Goal: Task Accomplishment & Management: Manage account settings

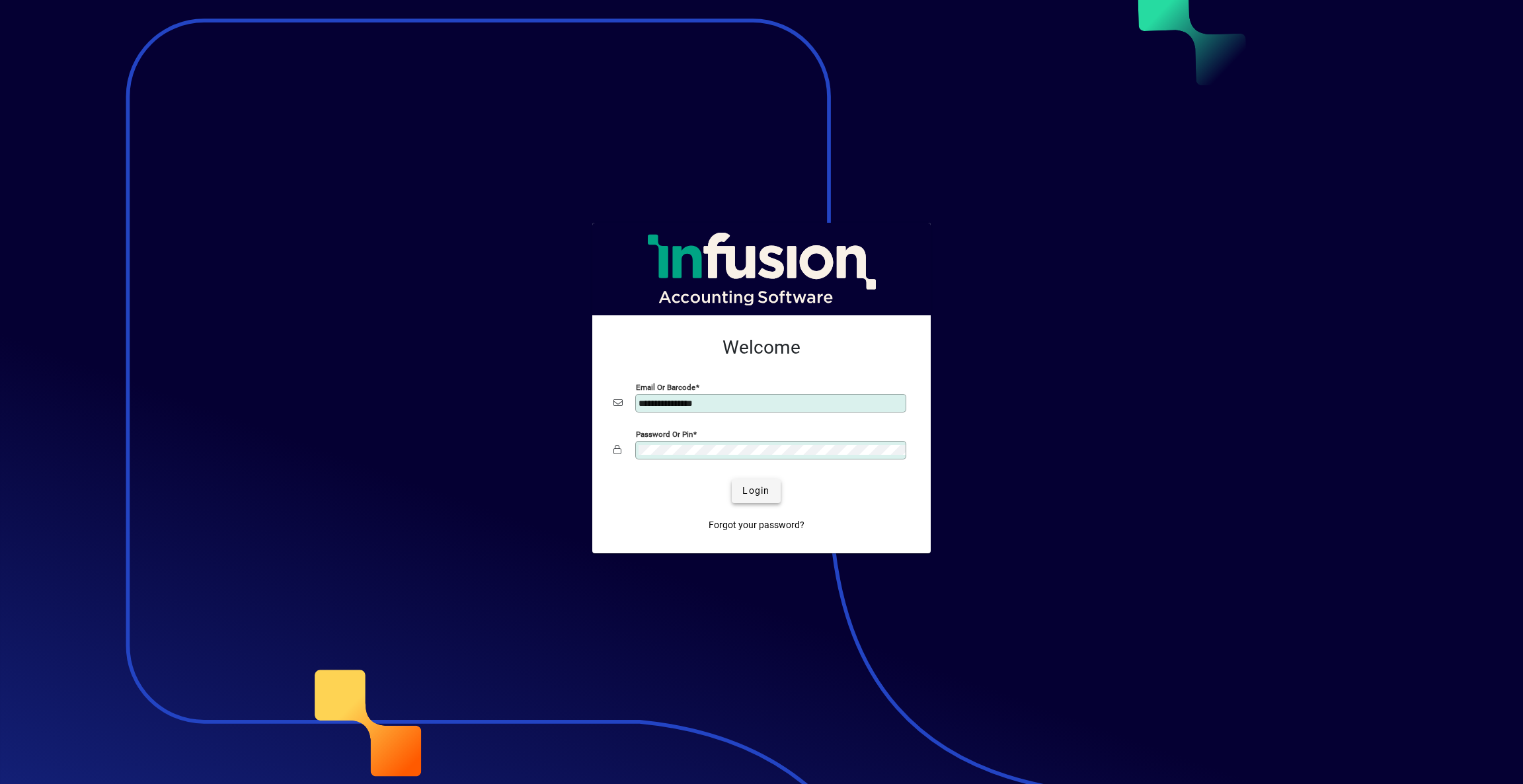
click at [752, 489] on span "Login" at bounding box center [756, 491] width 27 height 14
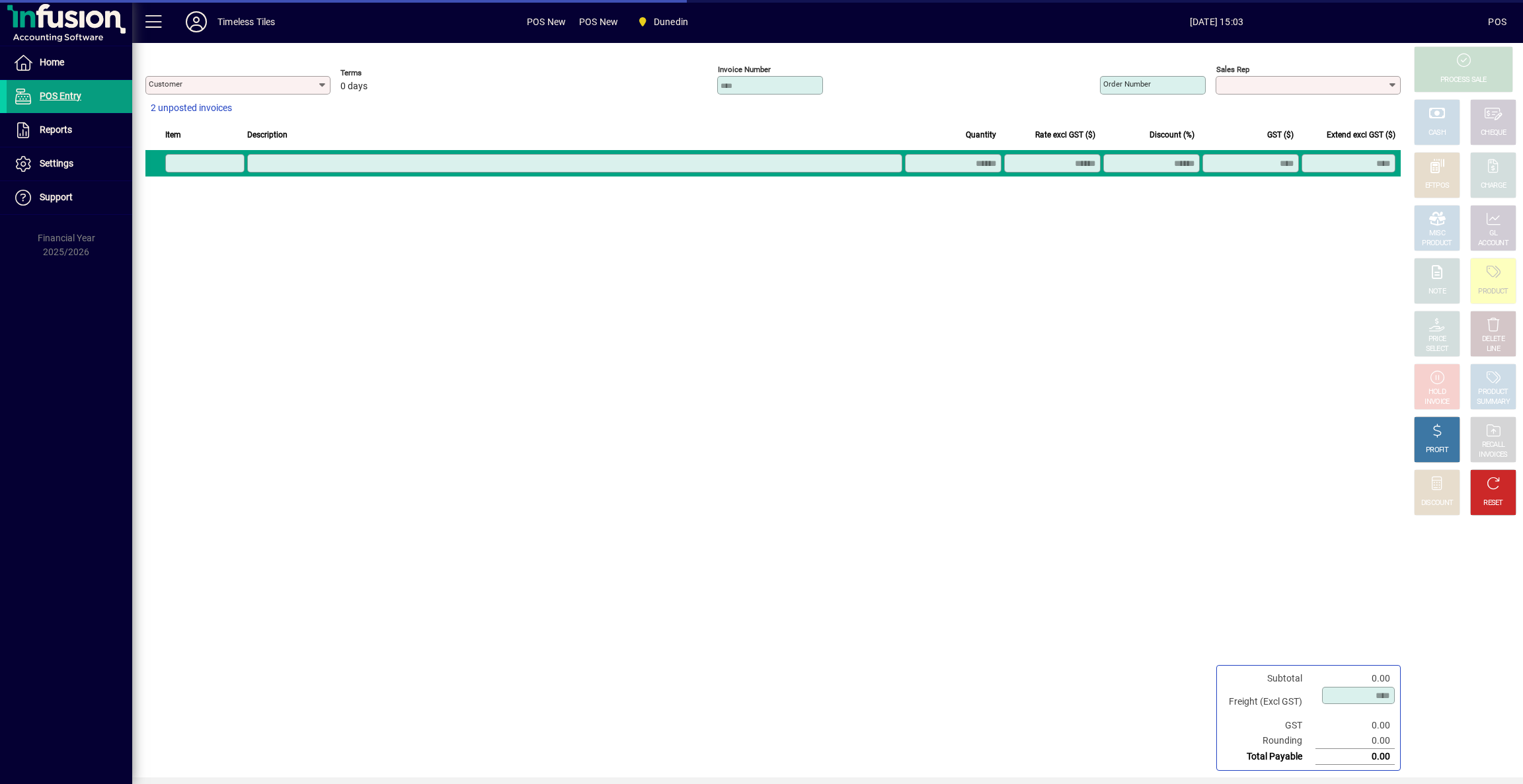
type input "**********"
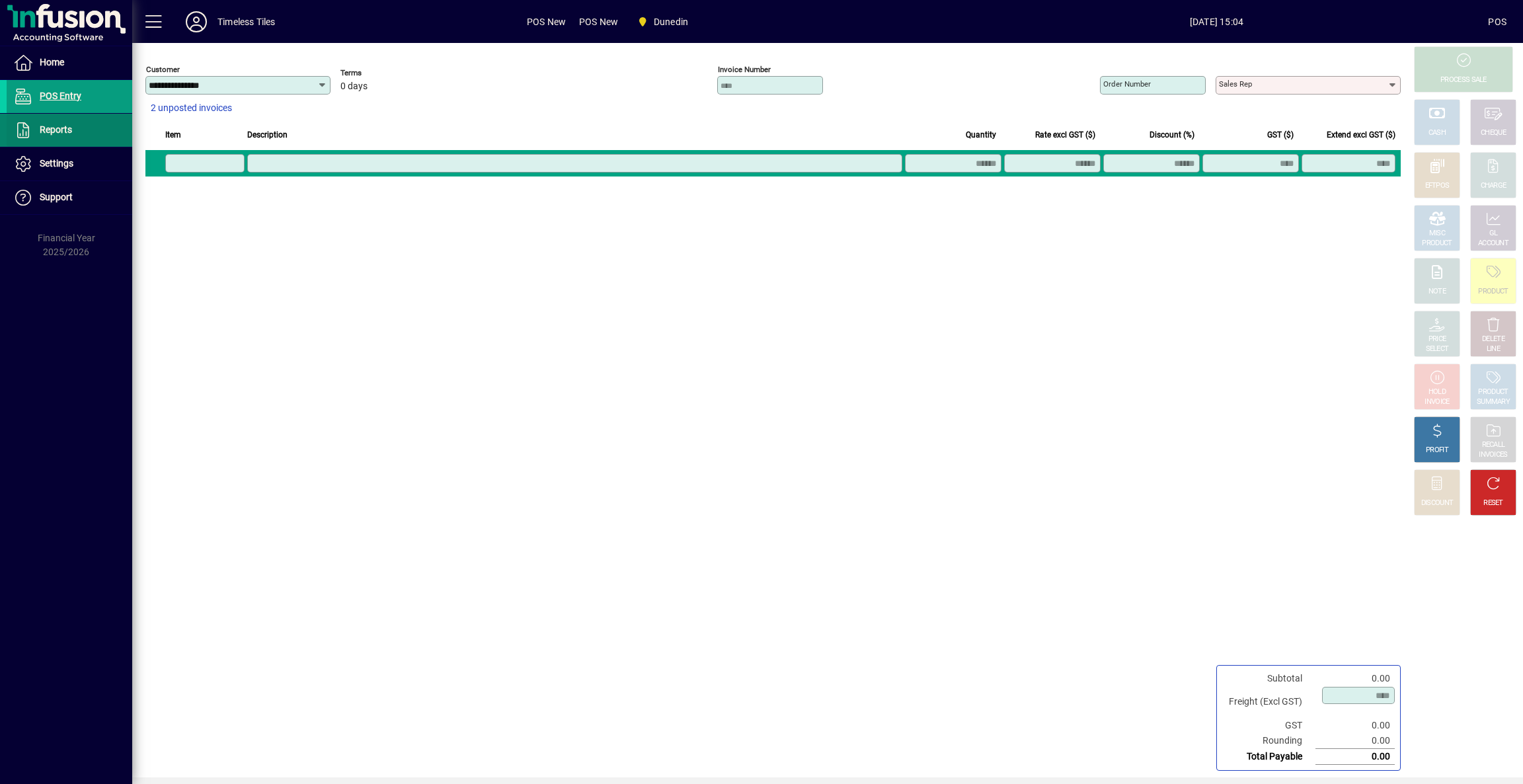
click at [55, 136] on span "Reports" at bounding box center [39, 130] width 65 height 16
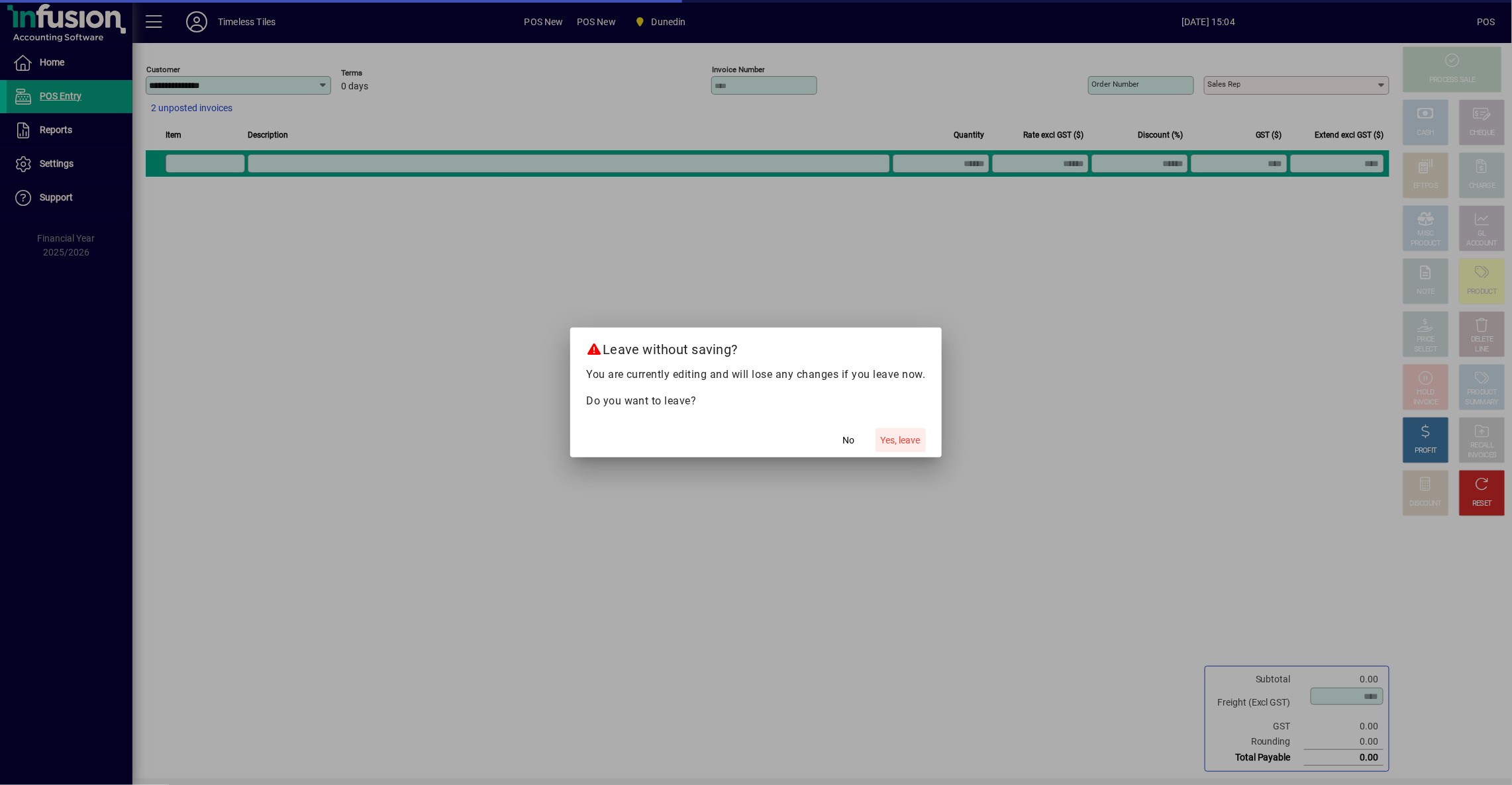
drag, startPoint x: 899, startPoint y: 442, endPoint x: 840, endPoint y: 464, distance: 63.0
click at [899, 442] on span "Yes, leave" at bounding box center [900, 441] width 40 height 14
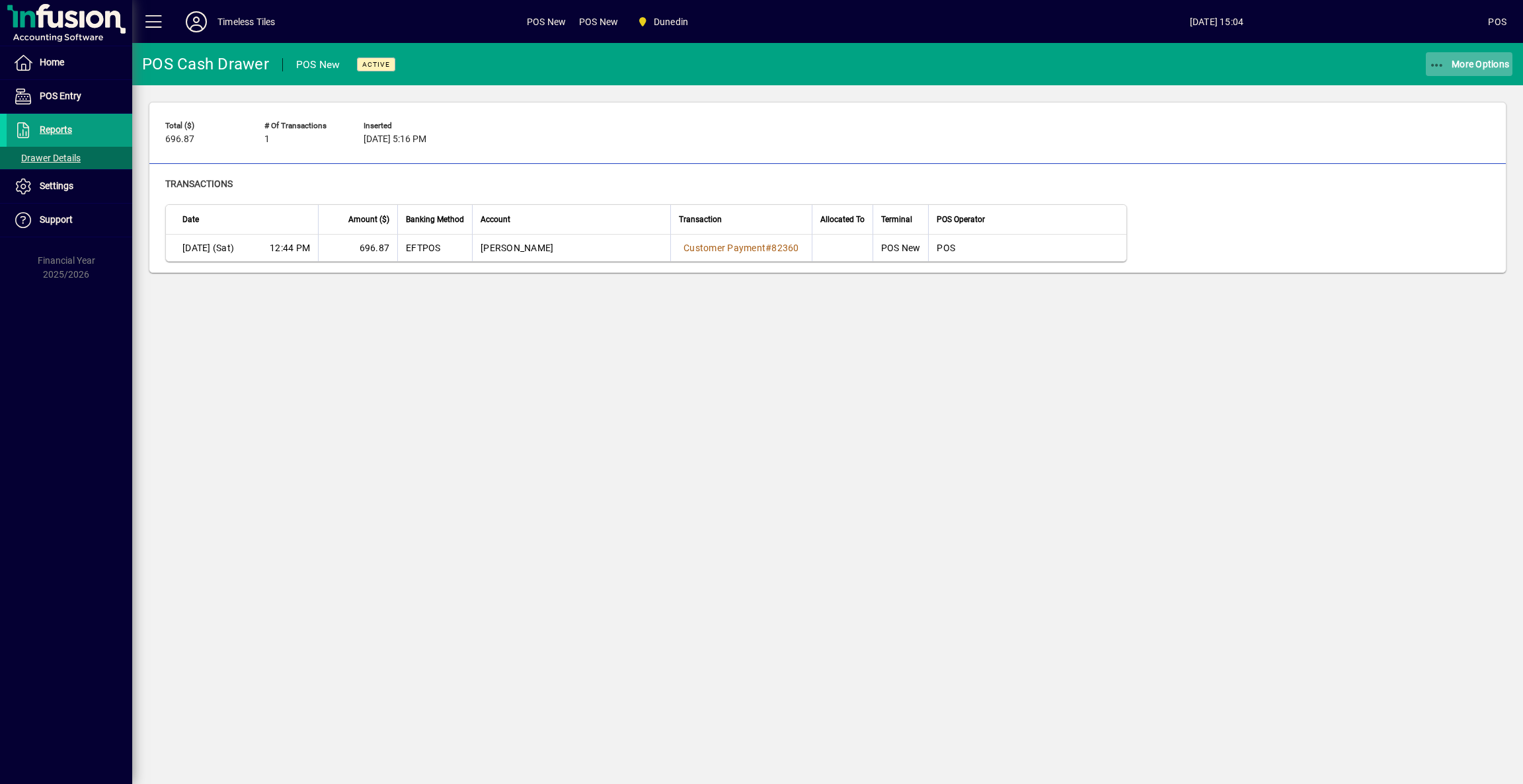
click at [1497, 65] on span "More Options" at bounding box center [1469, 64] width 80 height 11
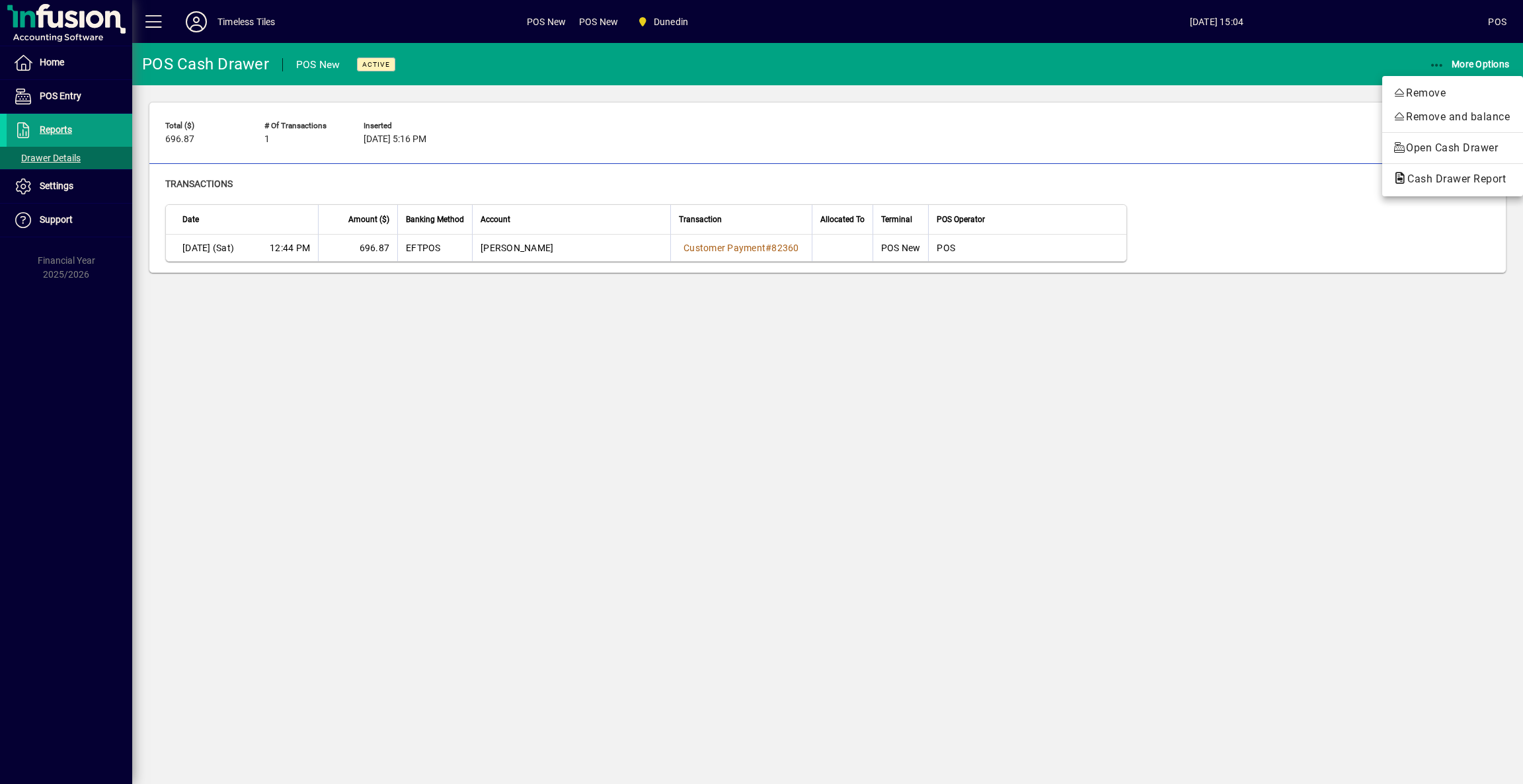
click at [1448, 180] on span "Cash Drawer Report" at bounding box center [1453, 178] width 120 height 12
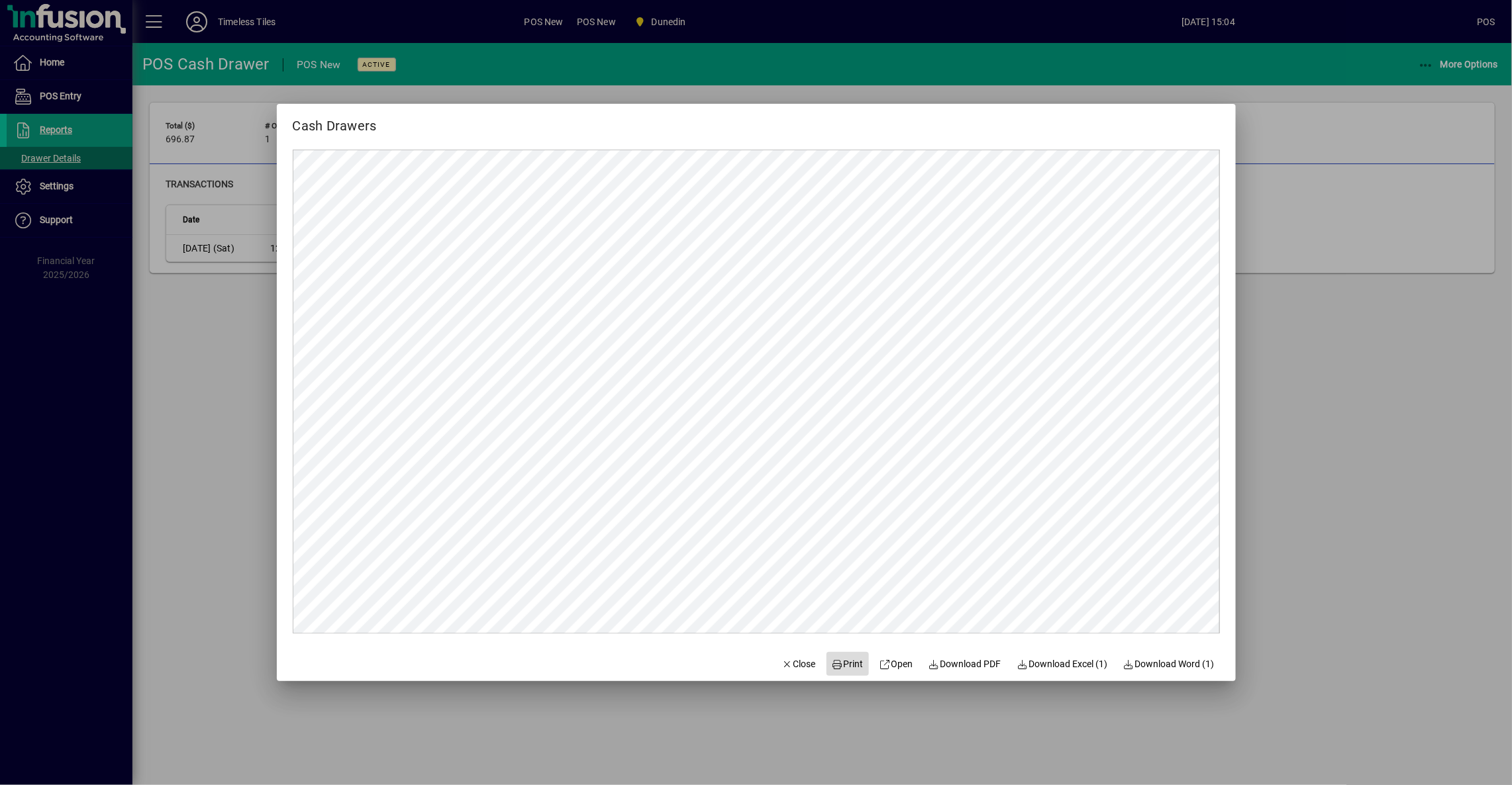
click at [847, 665] on span "Print" at bounding box center [847, 664] width 32 height 14
click at [789, 666] on span "Close" at bounding box center [799, 664] width 34 height 14
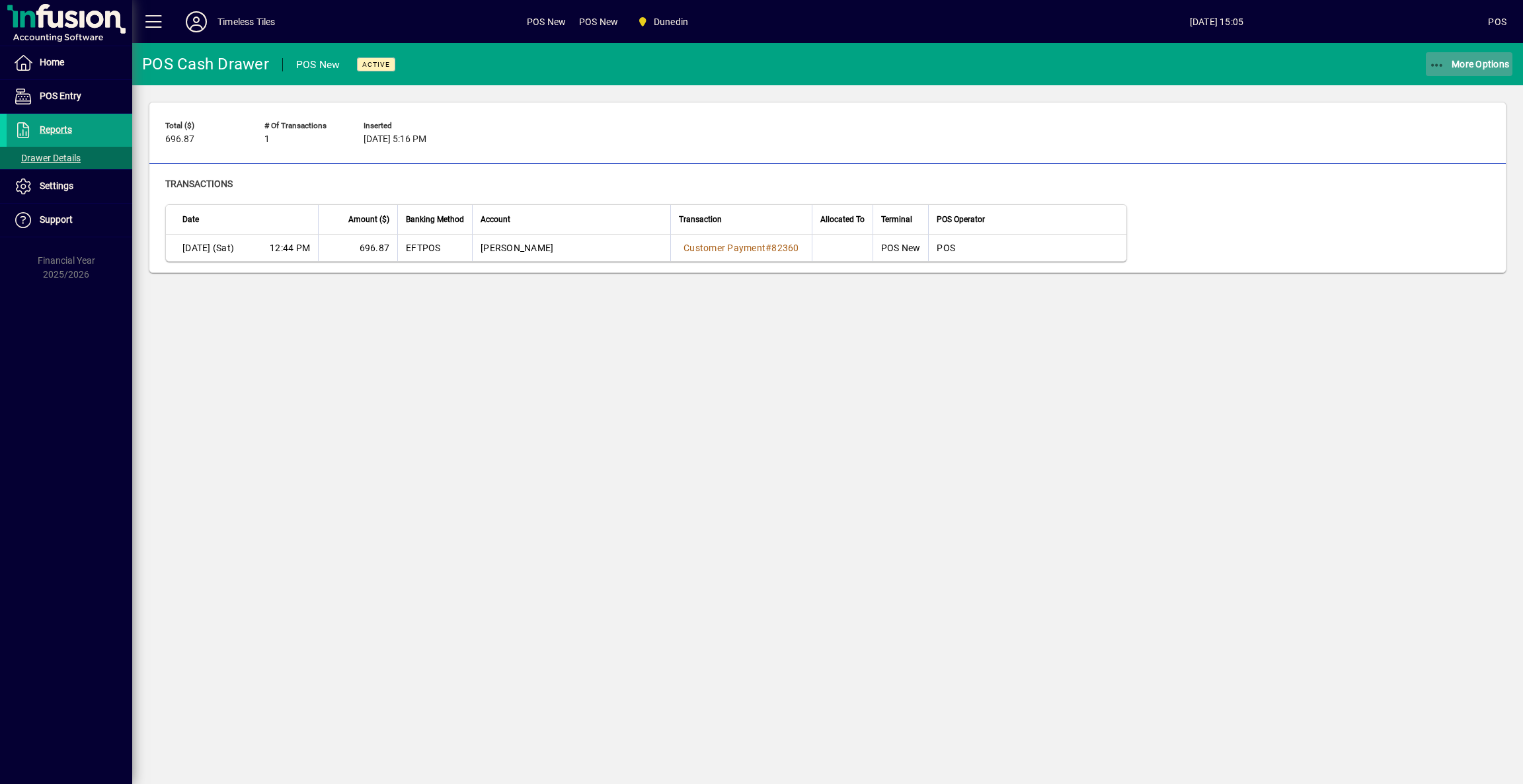
click at [1484, 65] on span "More Options" at bounding box center [1469, 64] width 80 height 11
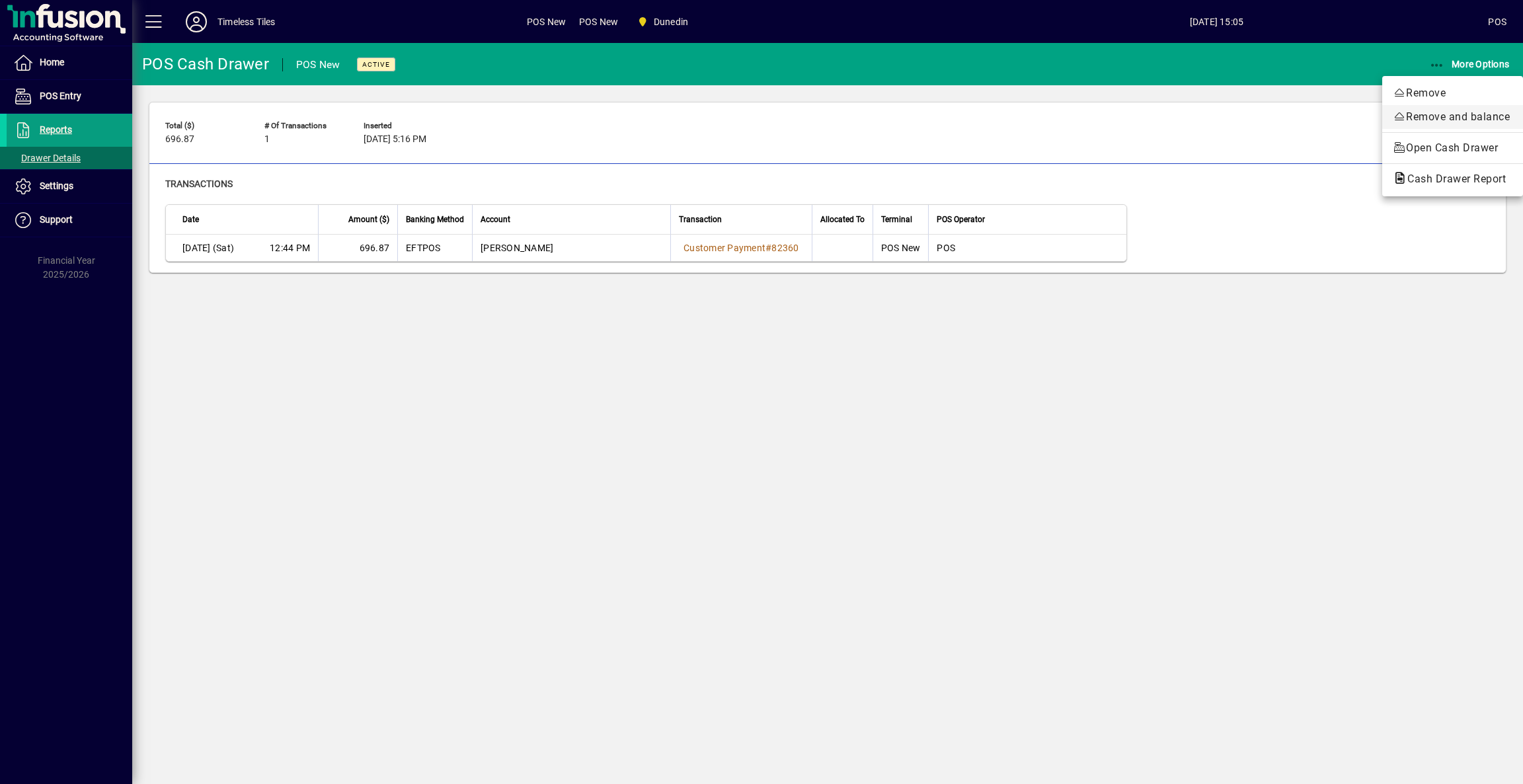
click at [1439, 114] on span "Remove and balance" at bounding box center [1453, 117] width 120 height 16
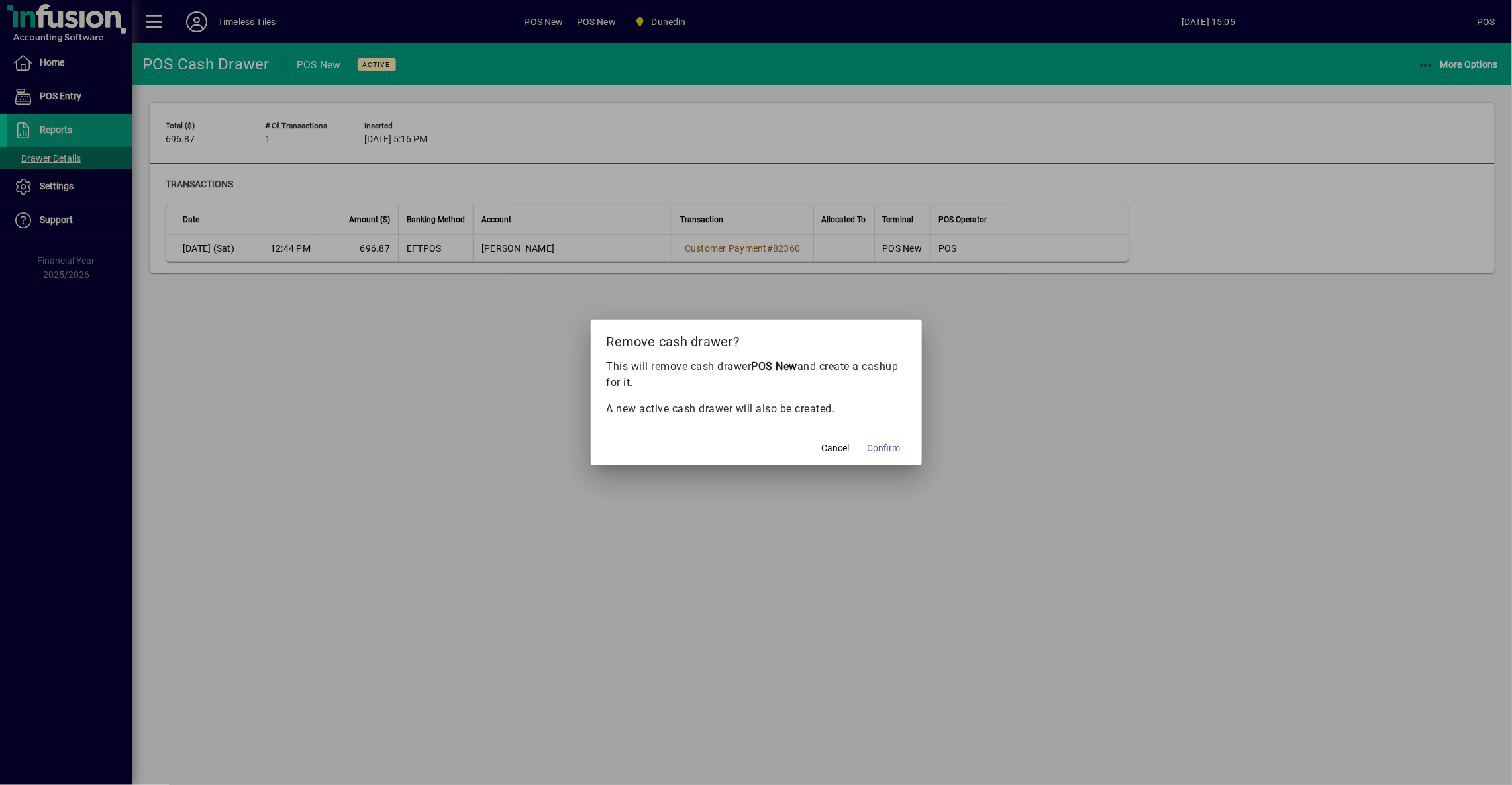
click at [884, 451] on span "Confirm" at bounding box center [884, 449] width 33 height 14
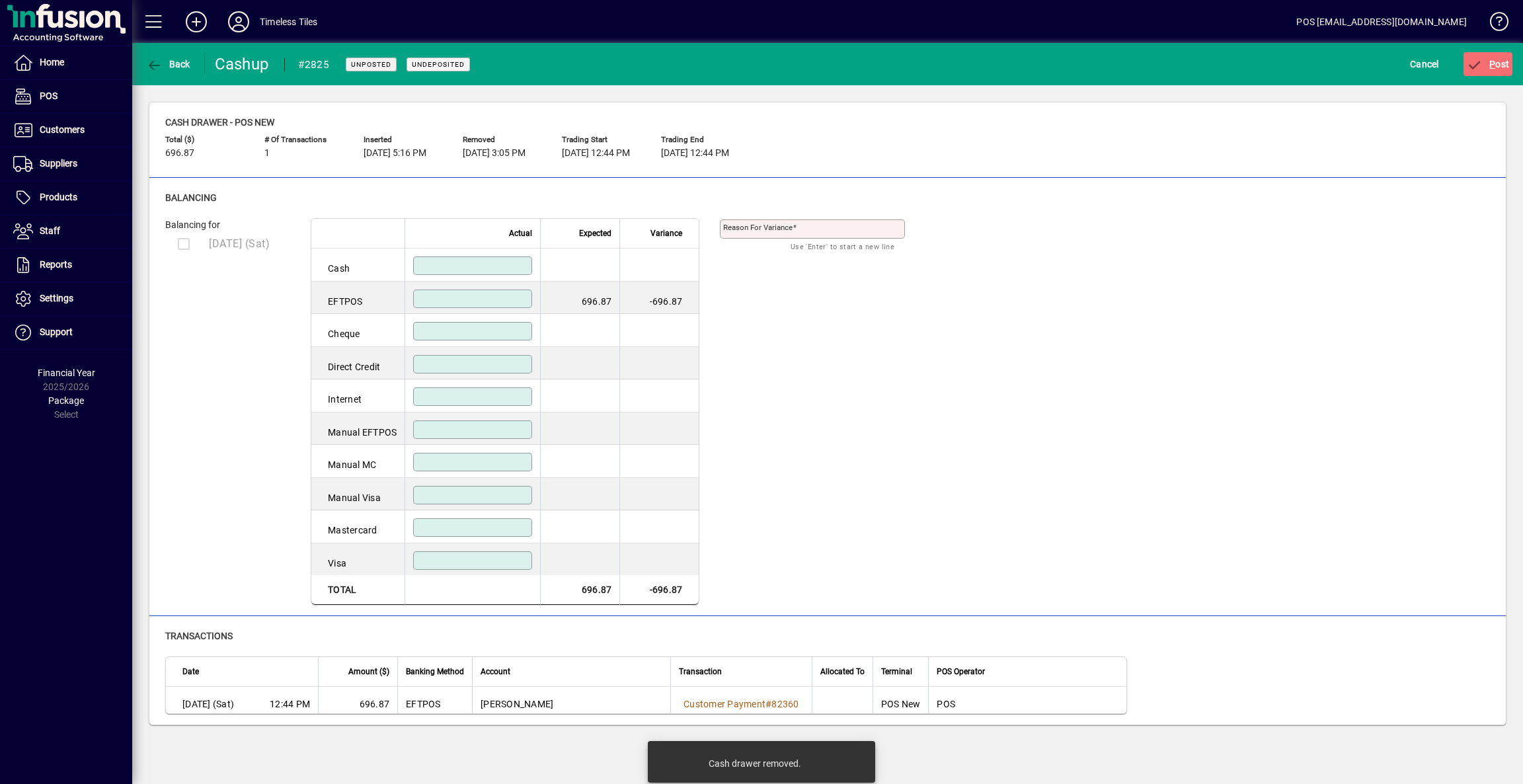
click at [458, 298] on input at bounding box center [474, 299] width 115 height 11
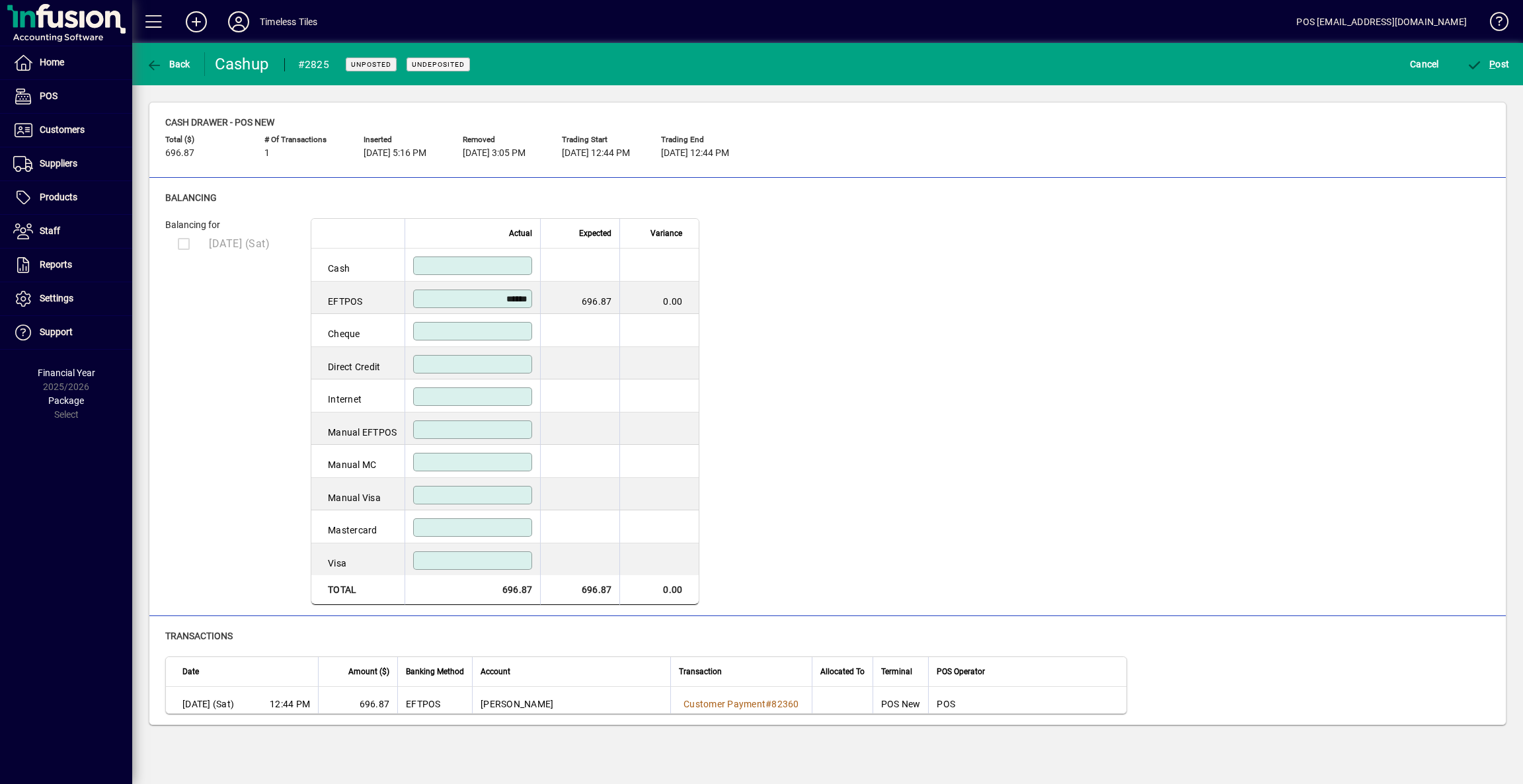
type input "******"
drag, startPoint x: 1027, startPoint y: 489, endPoint x: 1018, endPoint y: 495, distance: 10.8
click at [1023, 489] on div "Balancing for [DATE] (Sat) Actual Expected Variance Cash EFTPOS ****** 696.87 0…" at bounding box center [828, 411] width 1325 height 387
click at [1497, 64] on span "P ost" at bounding box center [1488, 64] width 43 height 11
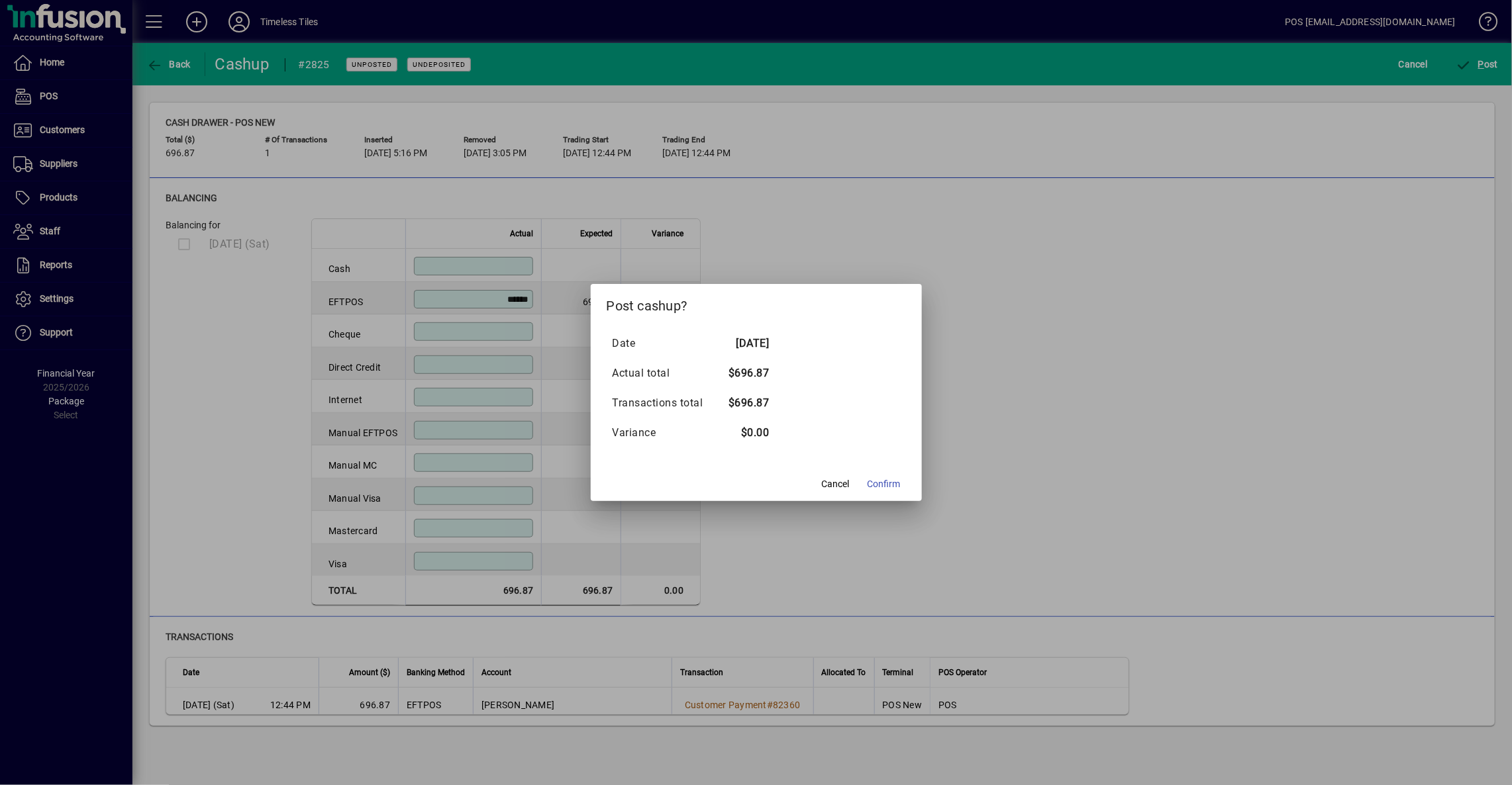
click at [887, 483] on span "Confirm" at bounding box center [884, 485] width 33 height 14
